Goal: Task Accomplishment & Management: Manage account settings

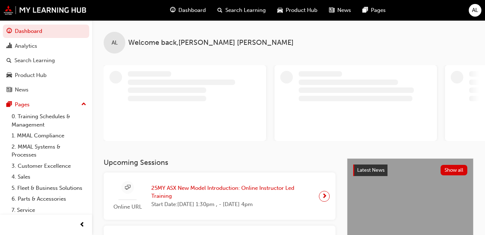
click at [477, 12] on span "AL" at bounding box center [475, 10] width 6 height 8
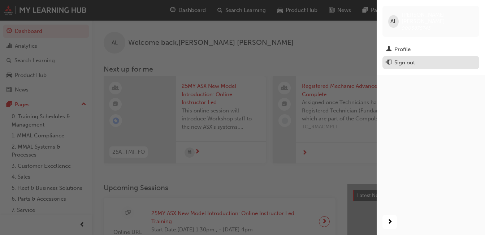
click at [403, 60] on div "Sign out" at bounding box center [404, 63] width 21 height 8
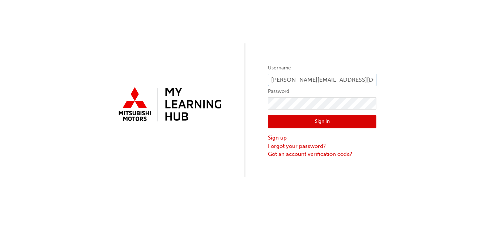
click at [290, 85] on input "anthony@lindenbergco.com.au" at bounding box center [322, 80] width 108 height 12
click at [292, 78] on input "anthony@lindenbergco.com.au" at bounding box center [322, 80] width 108 height 12
type input "Paul@lindenbergco.com.au"
click at [327, 118] on button "Sign In" at bounding box center [322, 122] width 108 height 14
